Goal: Information Seeking & Learning: Learn about a topic

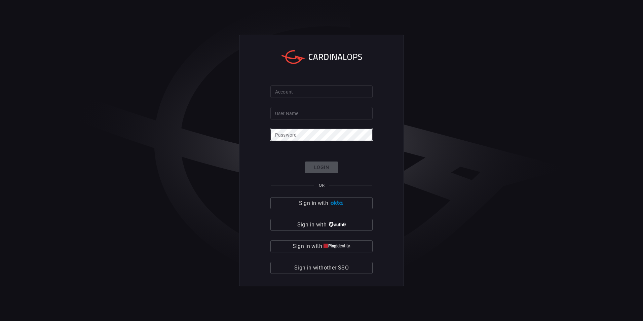
click at [392, 254] on div "Account Account User Name User Name Password Password Login OR Sign in with Sig…" at bounding box center [321, 161] width 165 height 252
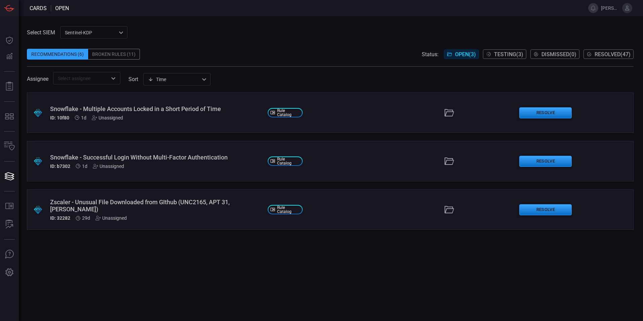
click at [518, 56] on span "Testing ( 3 )" at bounding box center [508, 54] width 29 height 6
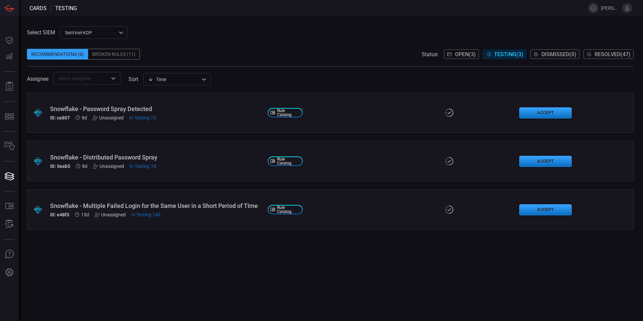
click at [200, 158] on div "Snowflake - Distributed Password Spray" at bounding box center [156, 157] width 212 height 7
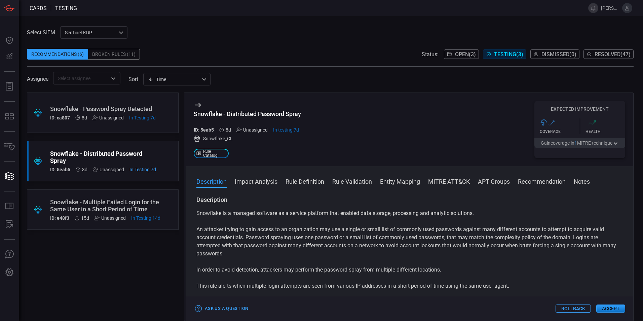
click at [302, 181] on button "Rule Definition" at bounding box center [305, 181] width 39 height 8
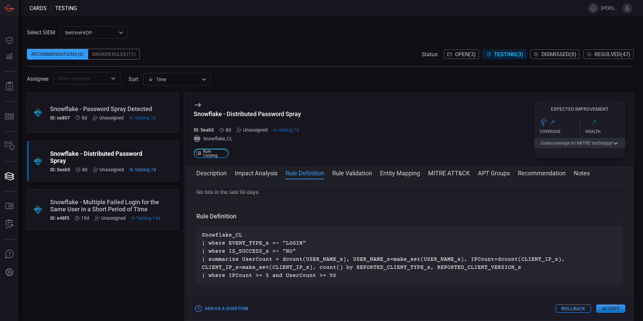
scroll to position [224, 0]
drag, startPoint x: 270, startPoint y: 35, endPoint x: 273, endPoint y: 33, distance: 3.5
click at [271, 34] on div "Select SIEM Sentinel-KDP afc55b8a-ba00-41a4-a350-2fc94a23941d ​ Recommendations…" at bounding box center [330, 55] width 607 height 58
click at [57, 106] on div "Snowflake - Password Spray Detected" at bounding box center [103, 108] width 106 height 7
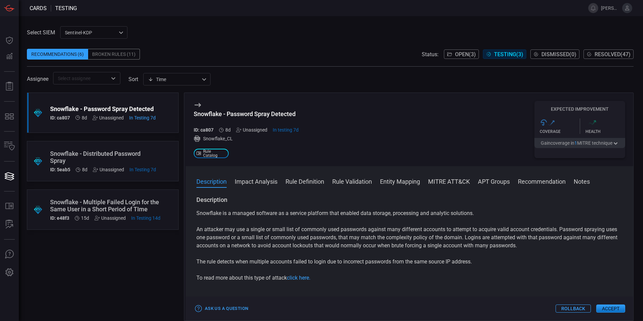
click at [122, 48] on span at bounding box center [330, 44] width 607 height 10
click at [121, 48] on span at bounding box center [330, 44] width 607 height 10
click at [123, 51] on div "Broken Rules (11)" at bounding box center [114, 54] width 52 height 11
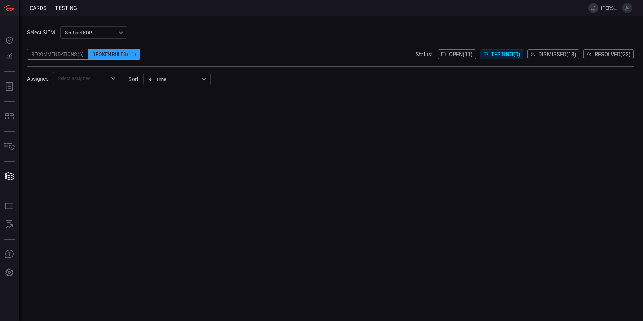
click at [65, 50] on div "Recommendations (6)" at bounding box center [57, 54] width 61 height 11
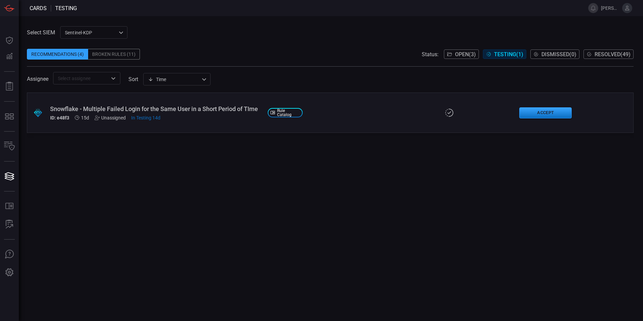
click at [479, 51] on button "Open ( 3 )" at bounding box center [461, 53] width 35 height 9
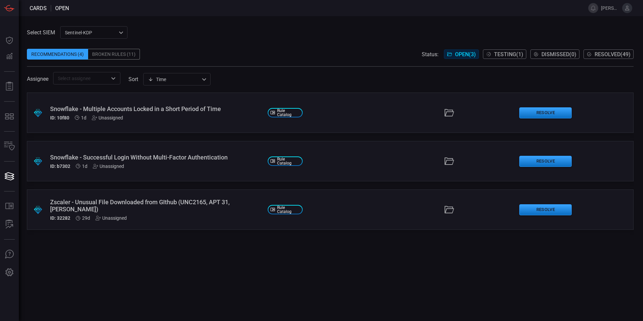
click at [219, 158] on div "Snowflake - Successful Login Without Multi-Factor Authentication" at bounding box center [156, 157] width 212 height 7
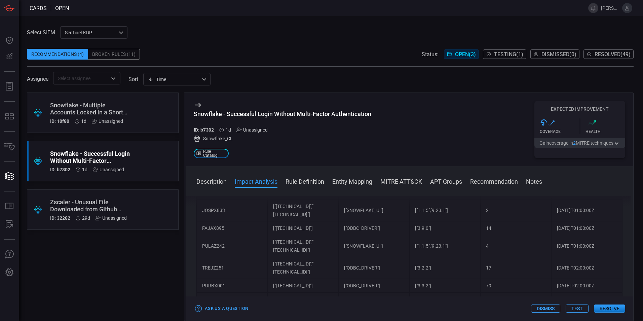
click at [315, 183] on button "Rule Definition" at bounding box center [305, 181] width 39 height 8
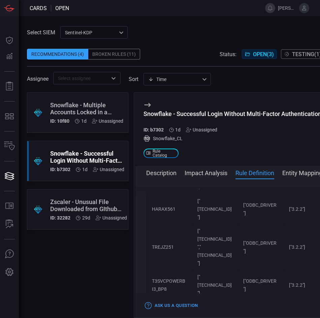
scroll to position [2707, 0]
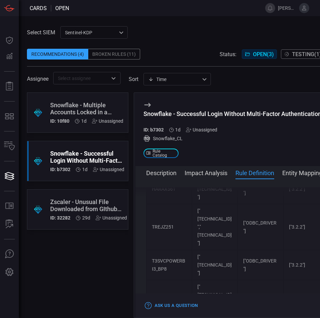
drag, startPoint x: 151, startPoint y: 216, endPoint x: 216, endPoint y: 260, distance: 77.7
